Goal: Information Seeking & Learning: Learn about a topic

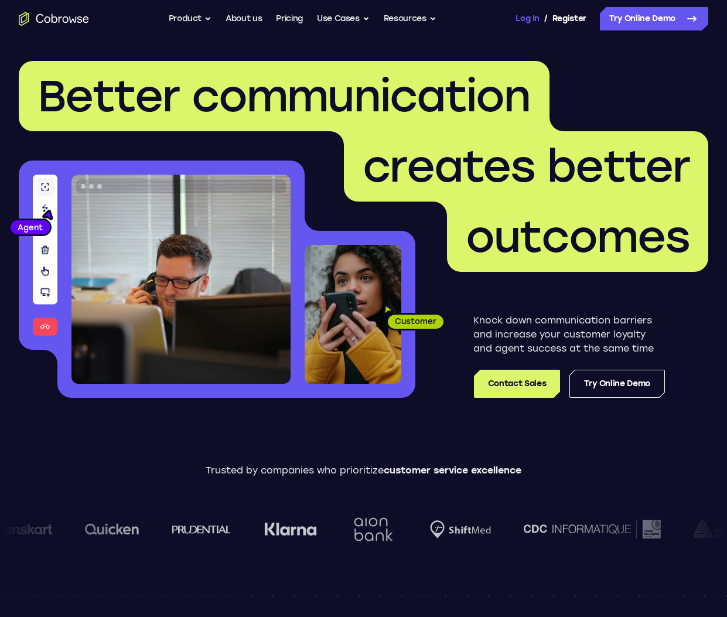
click at [523, 15] on link "Log In" at bounding box center [526, 18] width 23 height 23
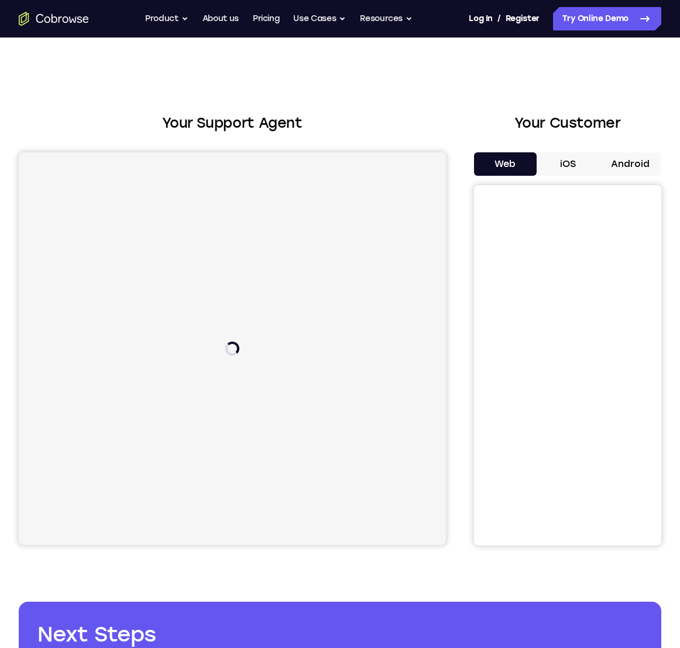
click at [566, 166] on button "iOS" at bounding box center [568, 163] width 63 height 23
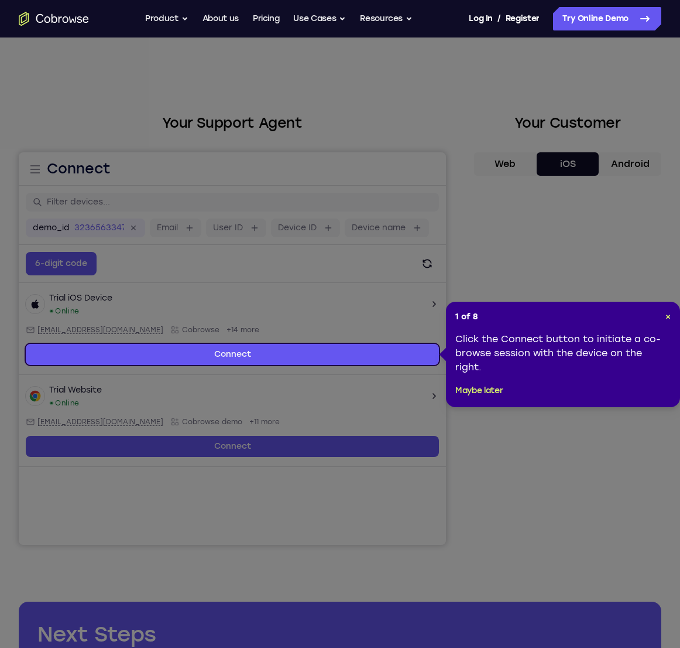
click at [671, 316] on div "1 of 8 × Click the Connect button to initiate a co-browse session with the devi…" at bounding box center [563, 354] width 234 height 105
click at [669, 317] on span "×" at bounding box center [668, 317] width 5 height 10
